Goal: Communication & Community: Share content

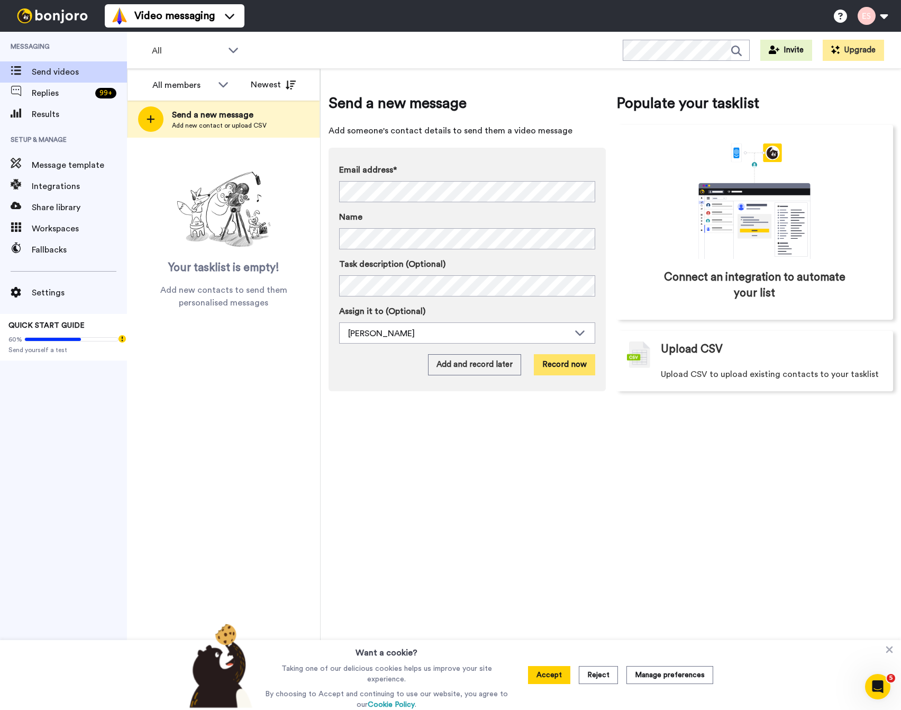
click at [583, 364] on button "Record now" at bounding box center [564, 364] width 61 height 21
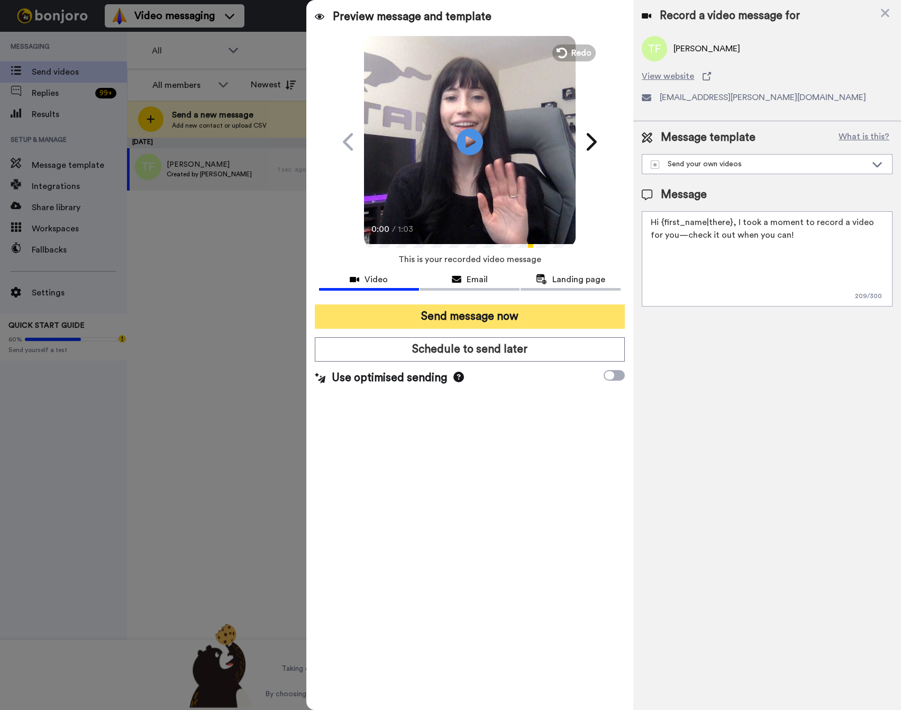
click at [506, 322] on button "Send message now" at bounding box center [470, 316] width 310 height 24
